Goal: Information Seeking & Learning: Learn about a topic

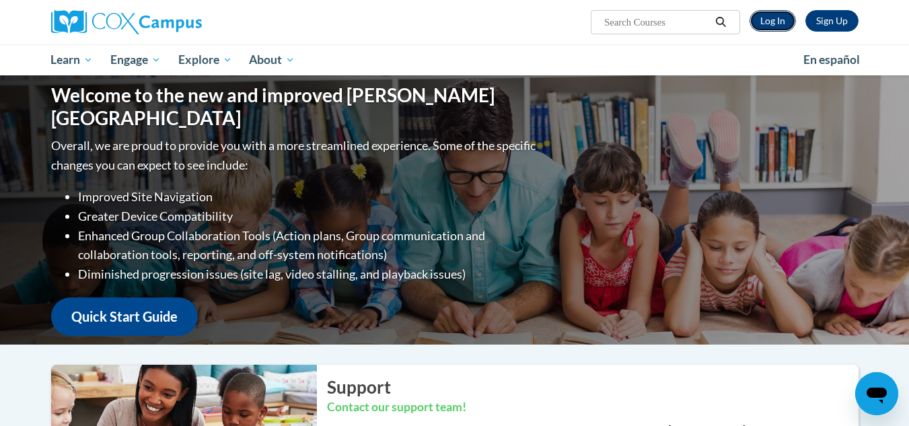
click at [783, 25] on link "Log In" at bounding box center [773, 21] width 46 height 22
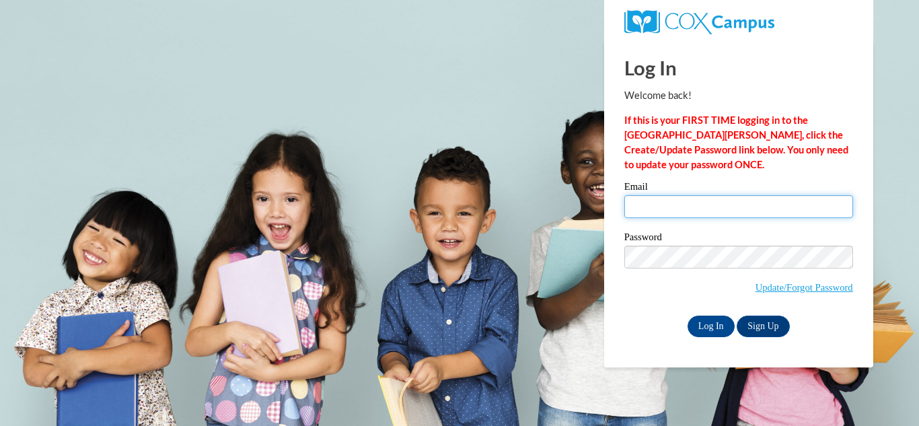
click at [684, 208] on input "Email" at bounding box center [738, 206] width 229 height 23
type input "[EMAIL_ADDRESS][DOMAIN_NAME]"
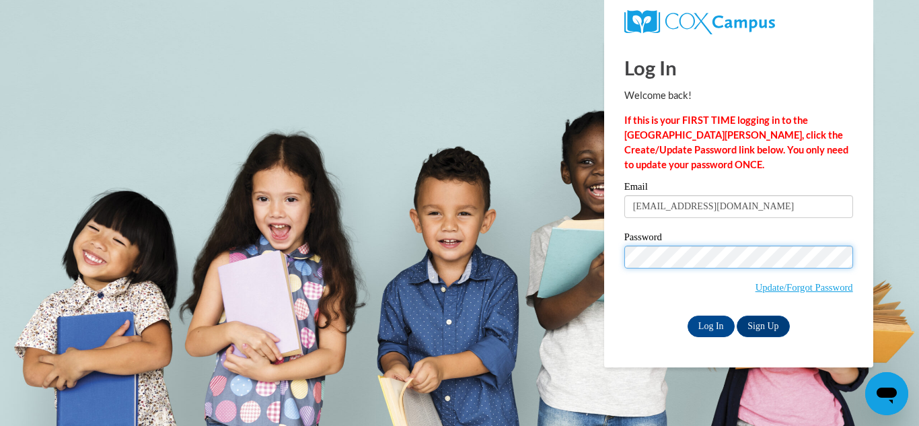
click at [688, 316] on input "Log In" at bounding box center [711, 327] width 47 height 22
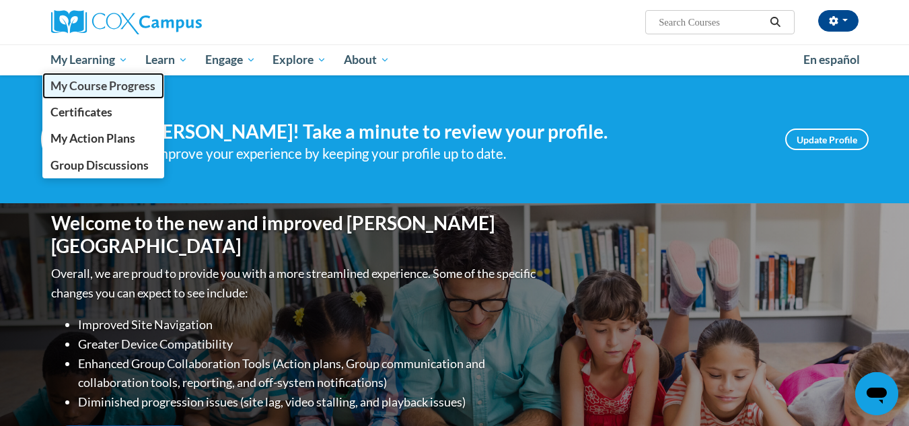
click at [49, 83] on link "My Course Progress" at bounding box center [103, 86] width 122 height 26
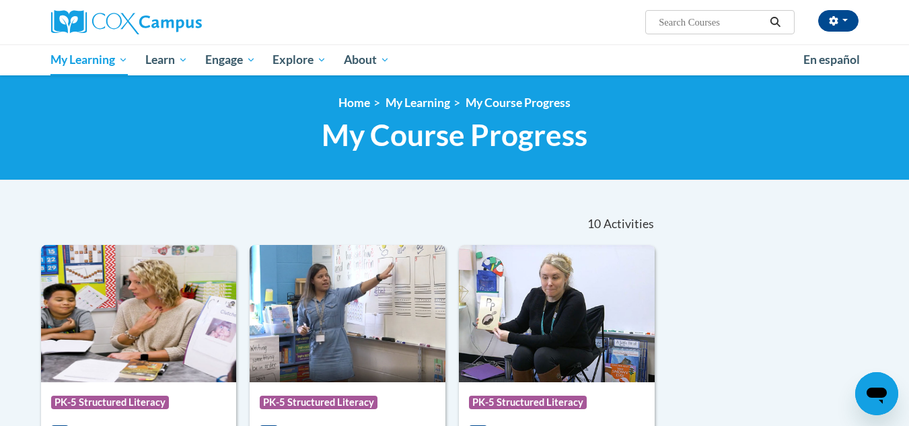
scroll to position [202, 0]
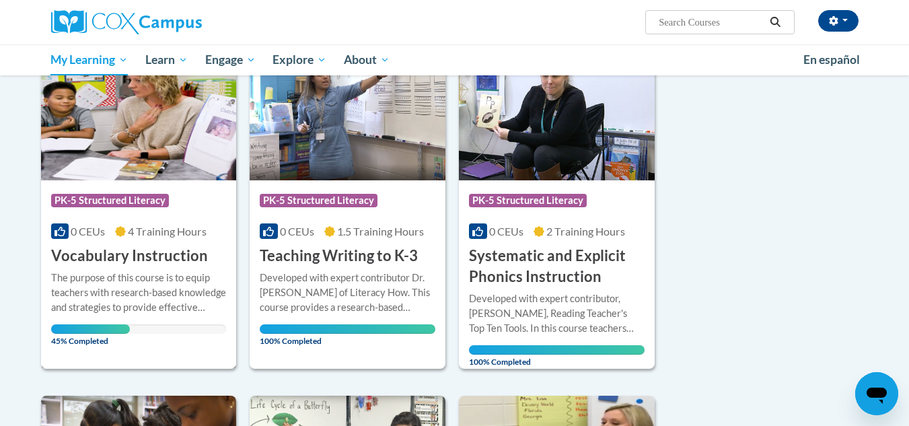
click at [119, 132] on img at bounding box center [139, 111] width 196 height 137
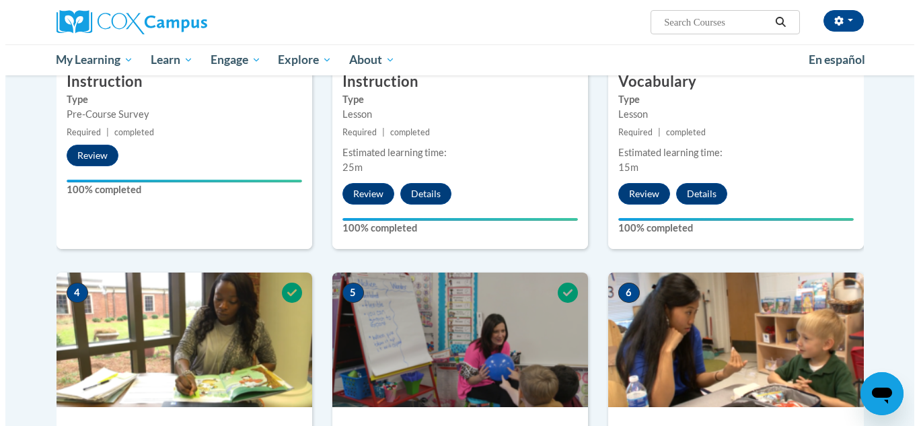
scroll to position [854, 0]
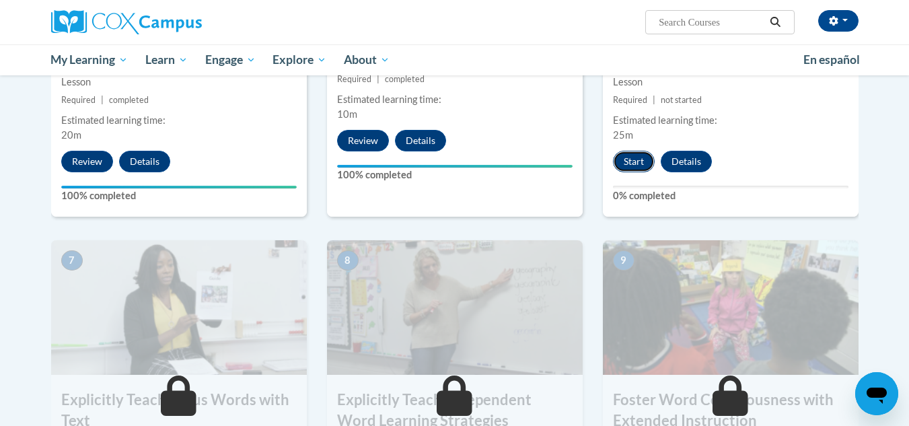
click at [634, 170] on button "Start" at bounding box center [634, 162] width 42 height 22
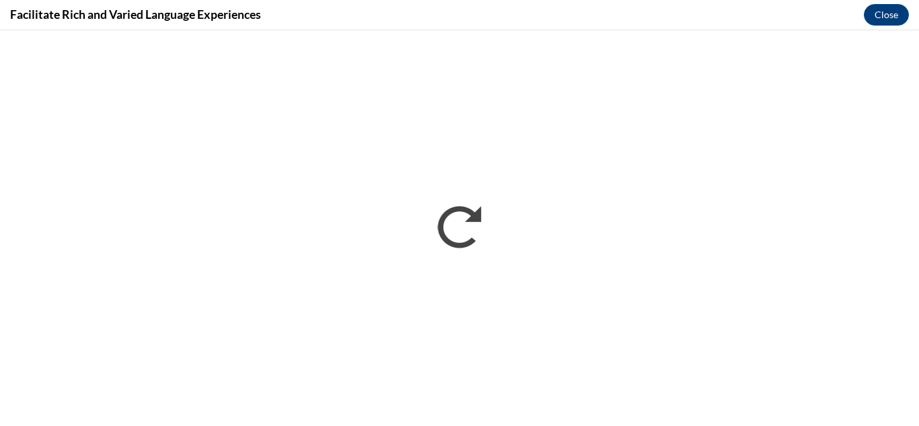
scroll to position [0, 0]
